Goal: Task Accomplishment & Management: Manage account settings

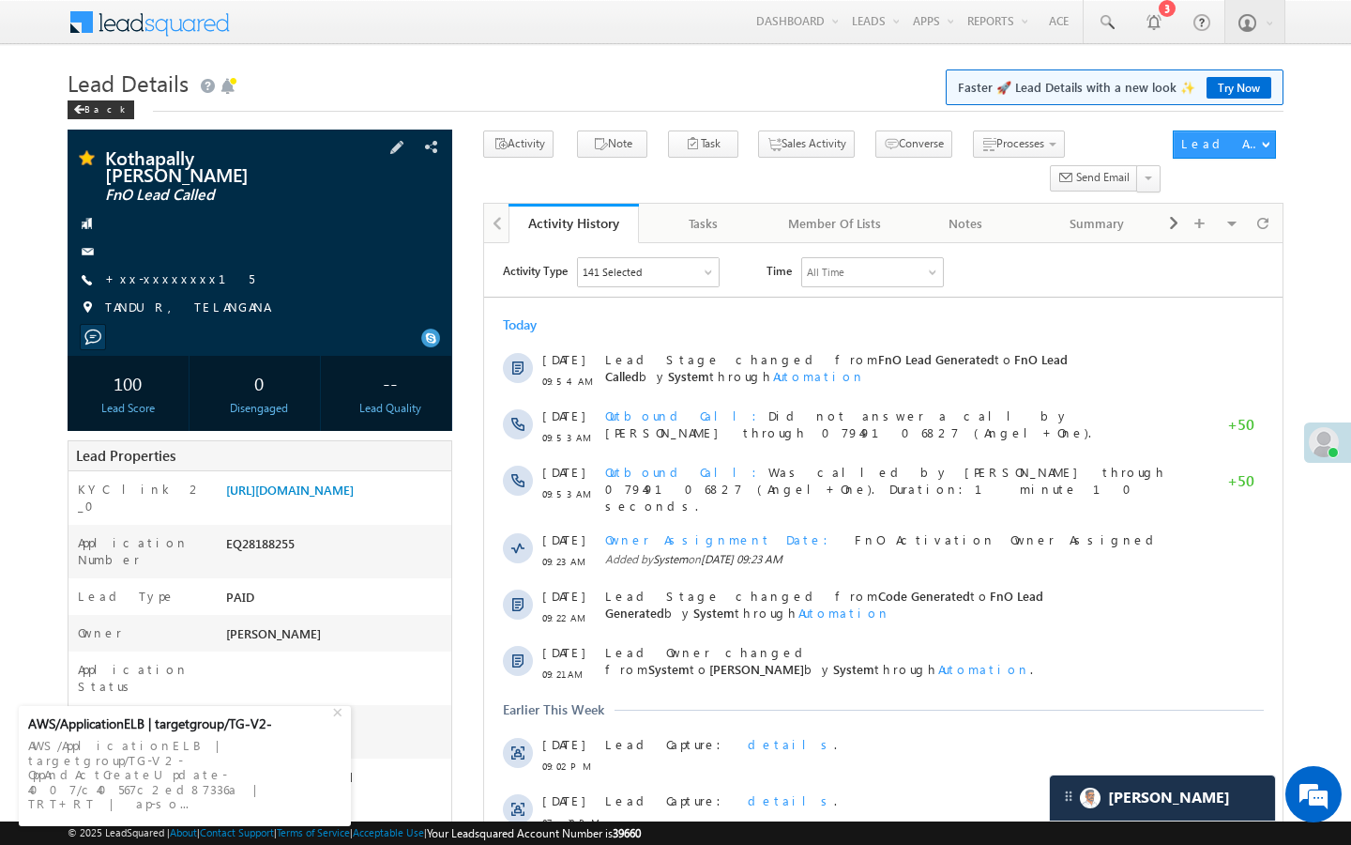
click at [163, 272] on span "+xx-xxxxxxxx15" at bounding box center [179, 279] width 149 height 19
click at [182, 270] on link "+xx-xxxxxxxx15" at bounding box center [179, 278] width 149 height 16
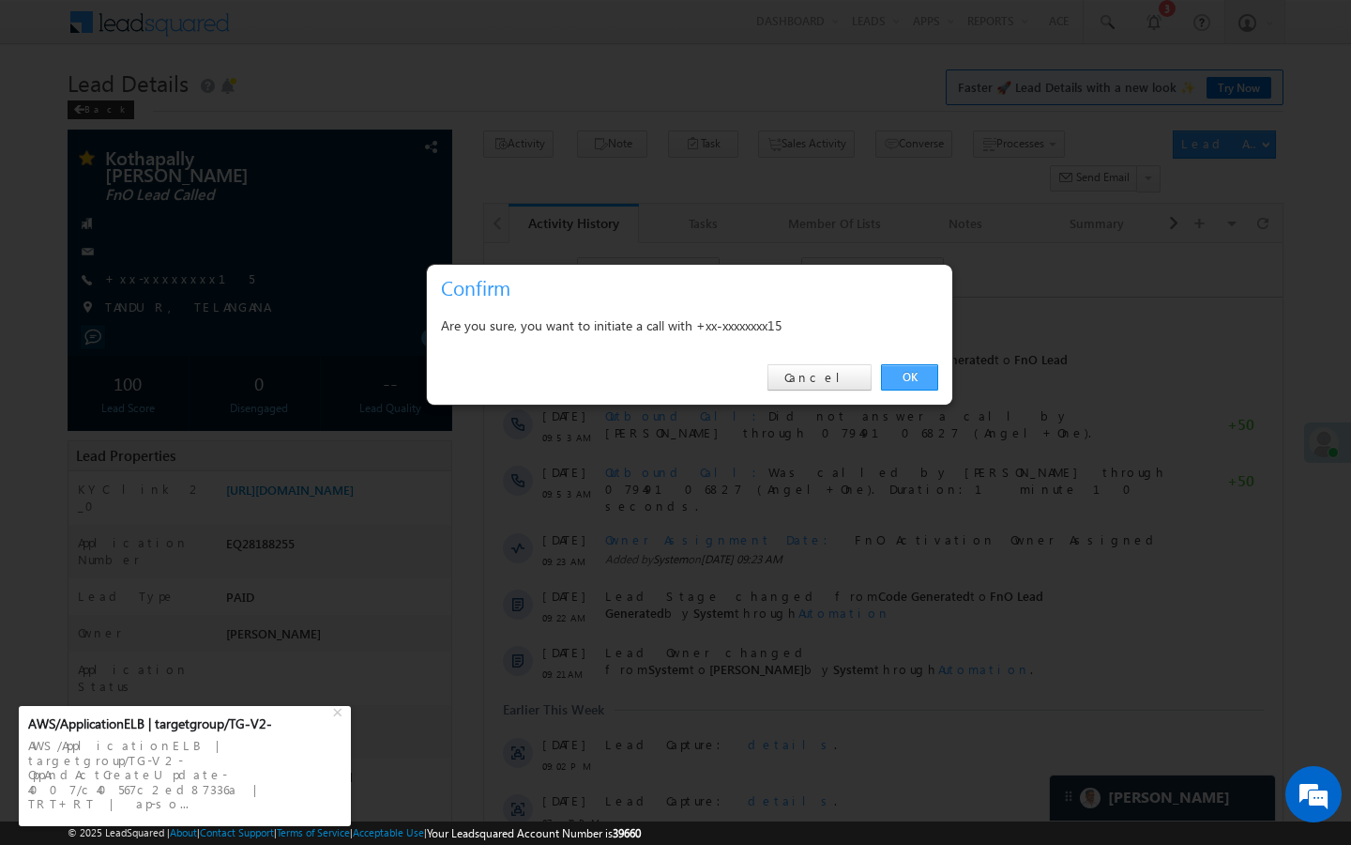
click at [899, 365] on link "OK" at bounding box center [909, 377] width 57 height 26
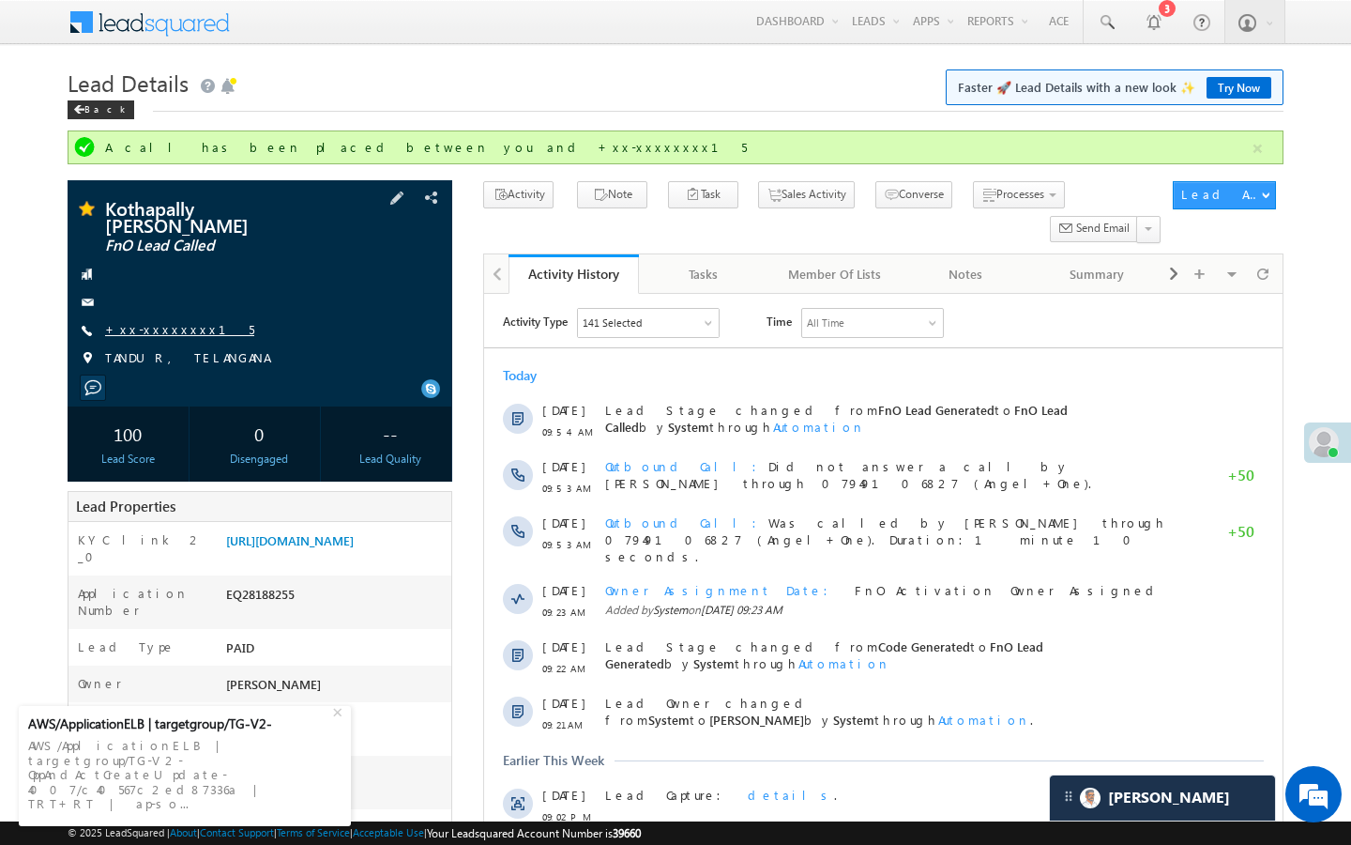
click at [156, 322] on link "+xx-xxxxxxxx15" at bounding box center [179, 329] width 149 height 16
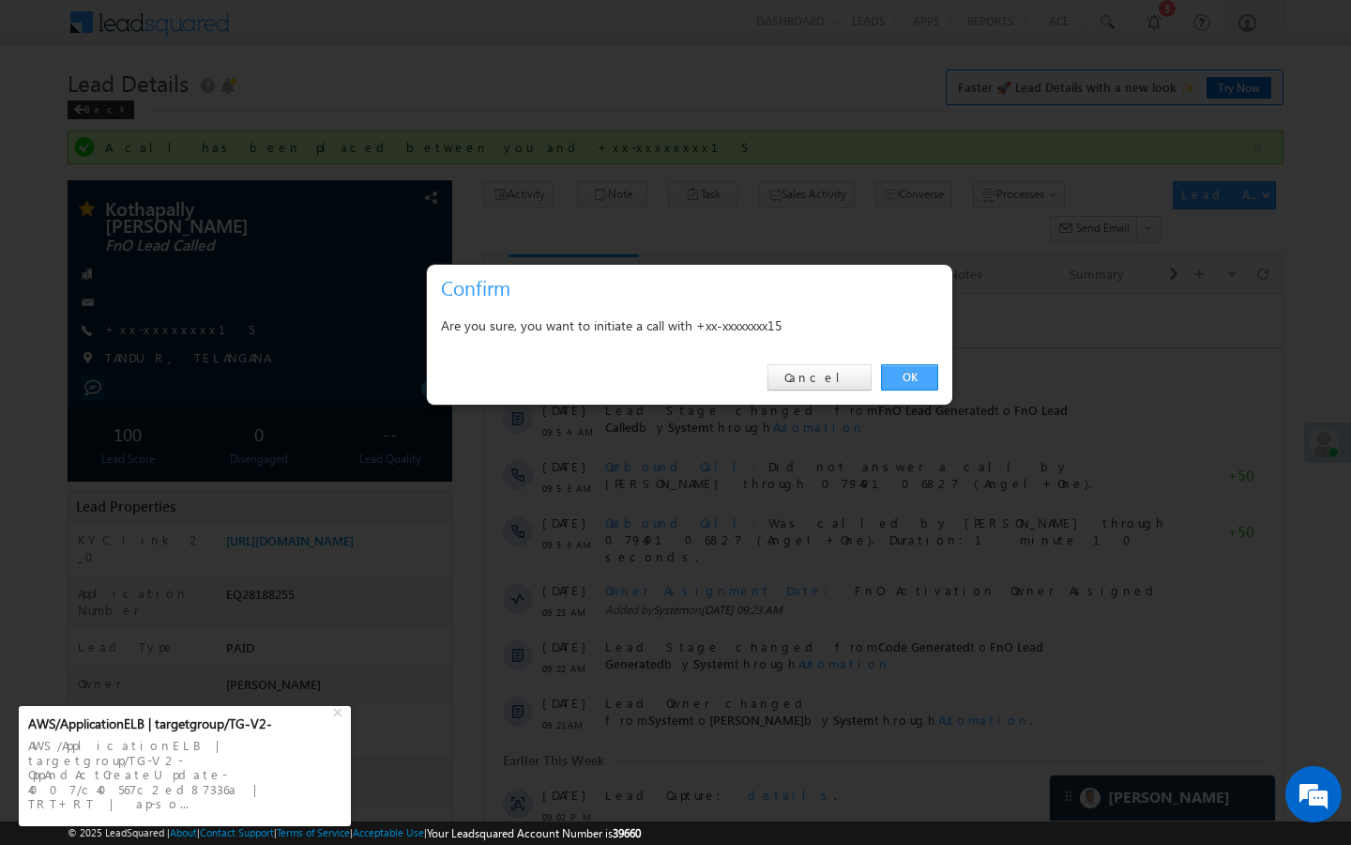
click at [908, 381] on link "OK" at bounding box center [909, 377] width 57 height 26
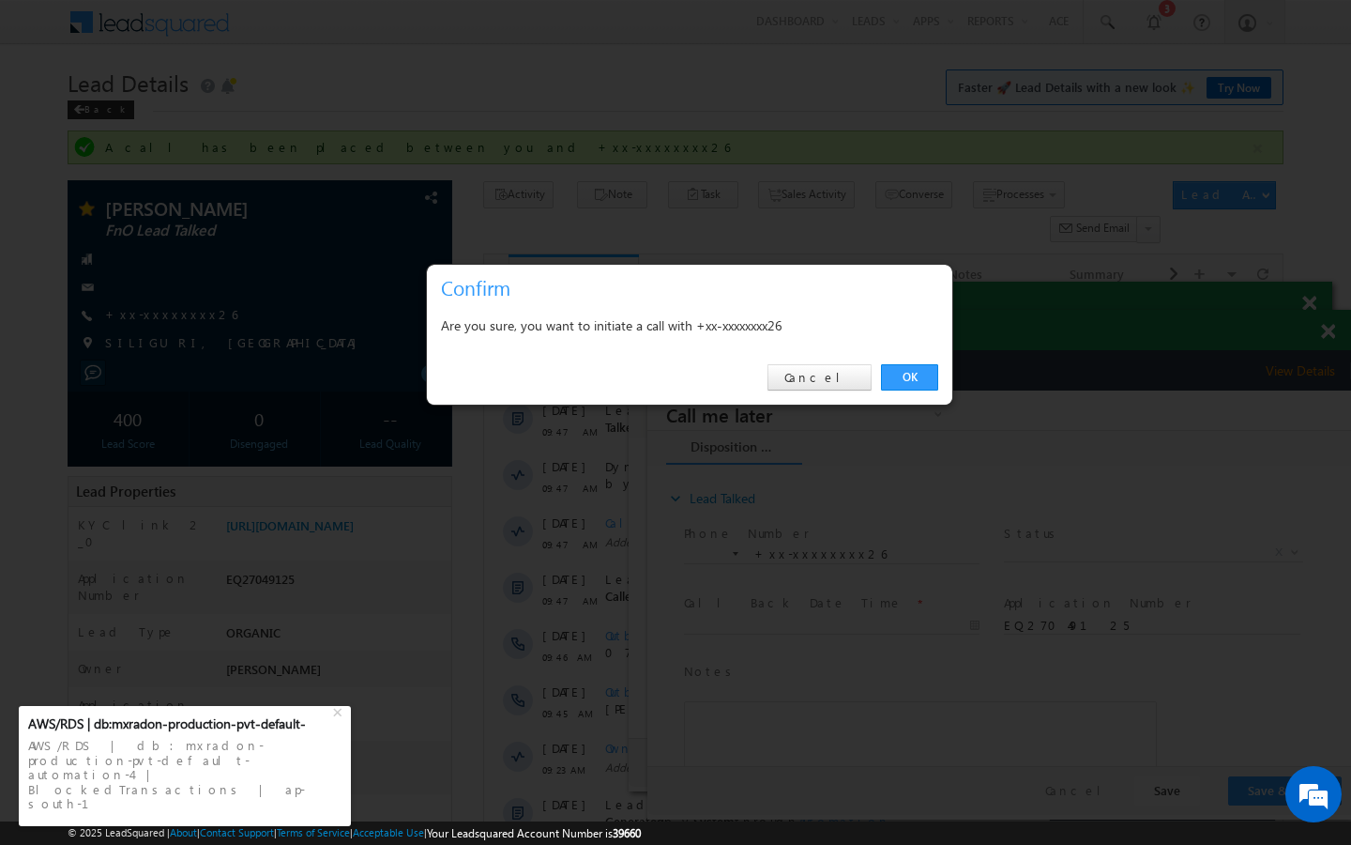
click at [801, 386] on div "OK Cancel" at bounding box center [690, 377] width 526 height 53
click at [816, 379] on link "Cancel" at bounding box center [820, 377] width 104 height 26
